Goal: Book appointment/travel/reservation

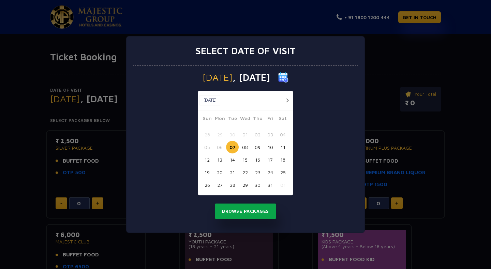
click at [251, 207] on button "Browse Packages" at bounding box center [245, 212] width 61 height 16
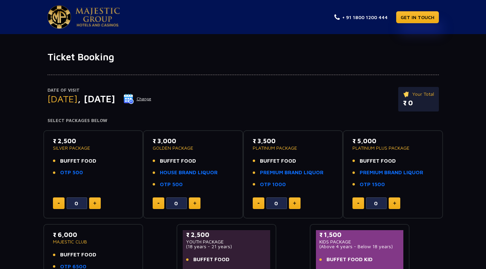
drag, startPoint x: 55, startPoint y: 140, endPoint x: 81, endPoint y: 140, distance: 26.3
click at [81, 140] on p "₹ 2,500" at bounding box center [93, 141] width 81 height 9
click at [89, 148] on p "SILVER PACKAGE" at bounding box center [93, 148] width 81 height 5
drag, startPoint x: 55, startPoint y: 160, endPoint x: 100, endPoint y: 159, distance: 44.7
click at [100, 159] on li "BUFFET FOOD" at bounding box center [93, 161] width 81 height 8
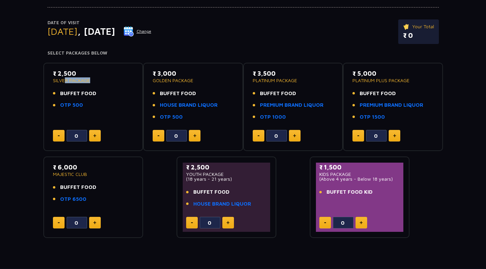
scroll to position [68, 0]
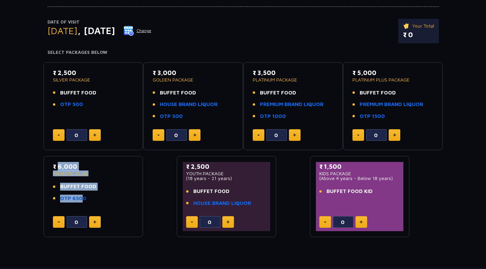
drag, startPoint x: 55, startPoint y: 167, endPoint x: 80, endPoint y: 197, distance: 39.0
click at [80, 197] on div "₹ 6,000 MAJESTIC CLUB BUFFET FOOD OTP 6500" at bounding box center [93, 184] width 81 height 44
drag, startPoint x: 53, startPoint y: 168, endPoint x: 76, endPoint y: 168, distance: 22.5
click at [76, 168] on p "₹ 6,000" at bounding box center [93, 166] width 81 height 9
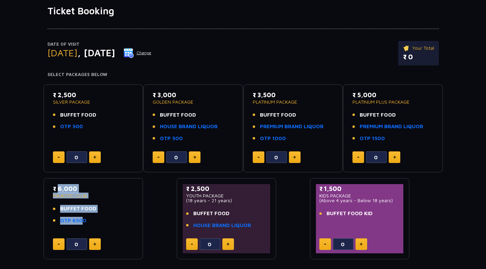
scroll to position [34, 0]
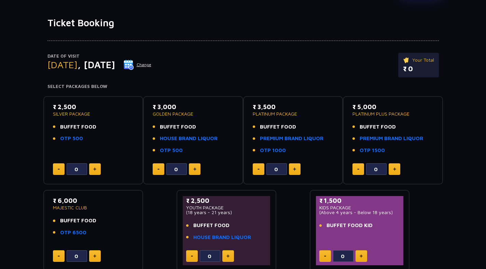
click at [294, 204] on div "₹ 2,500 SILVER PACKAGE BUFFET FOOD OTP 500 0 ₹ 3,000 GOLDEN PACKAGE BUFFET FOOD…" at bounding box center [242, 181] width 399 height 181
